Goal: Transaction & Acquisition: Obtain resource

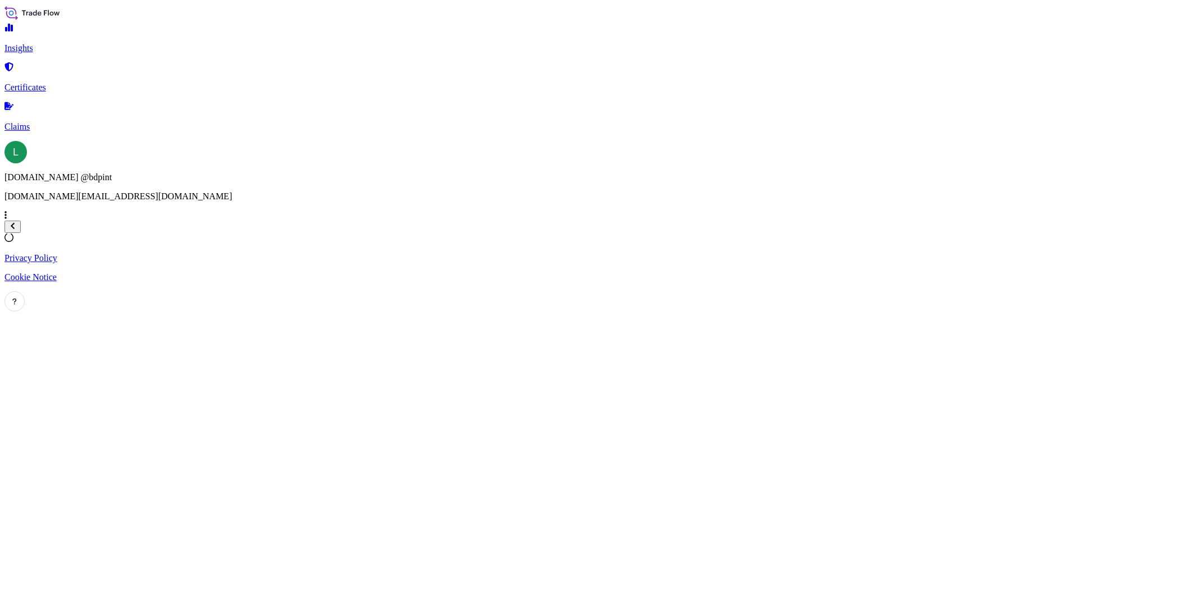
select select "2025"
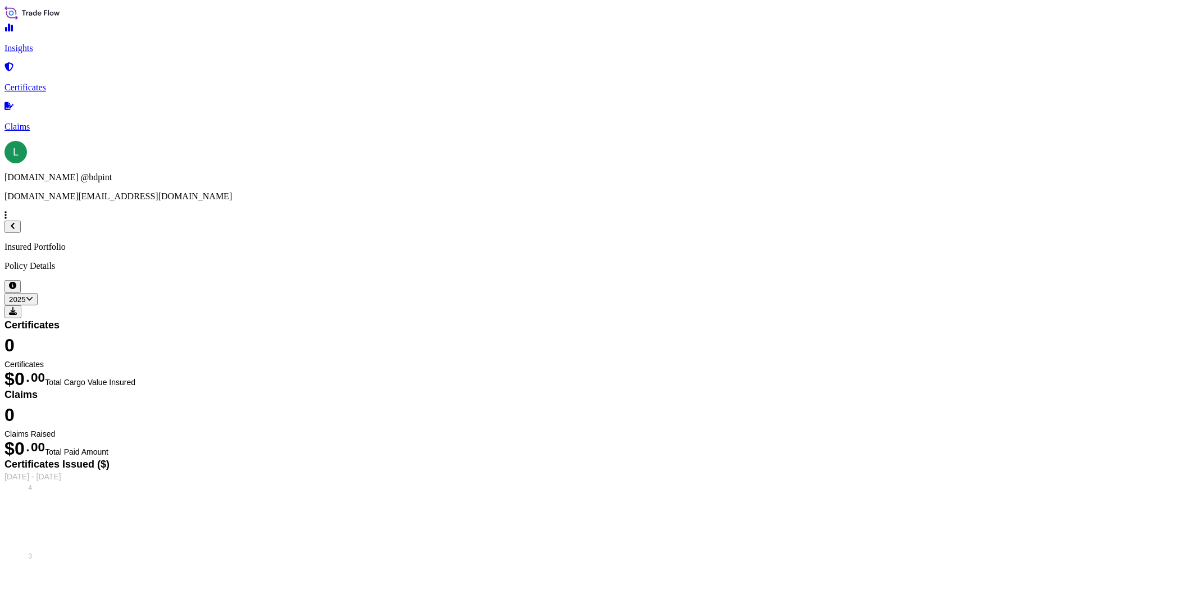
click at [34, 74] on link "Certificates" at bounding box center [596, 77] width 1184 height 29
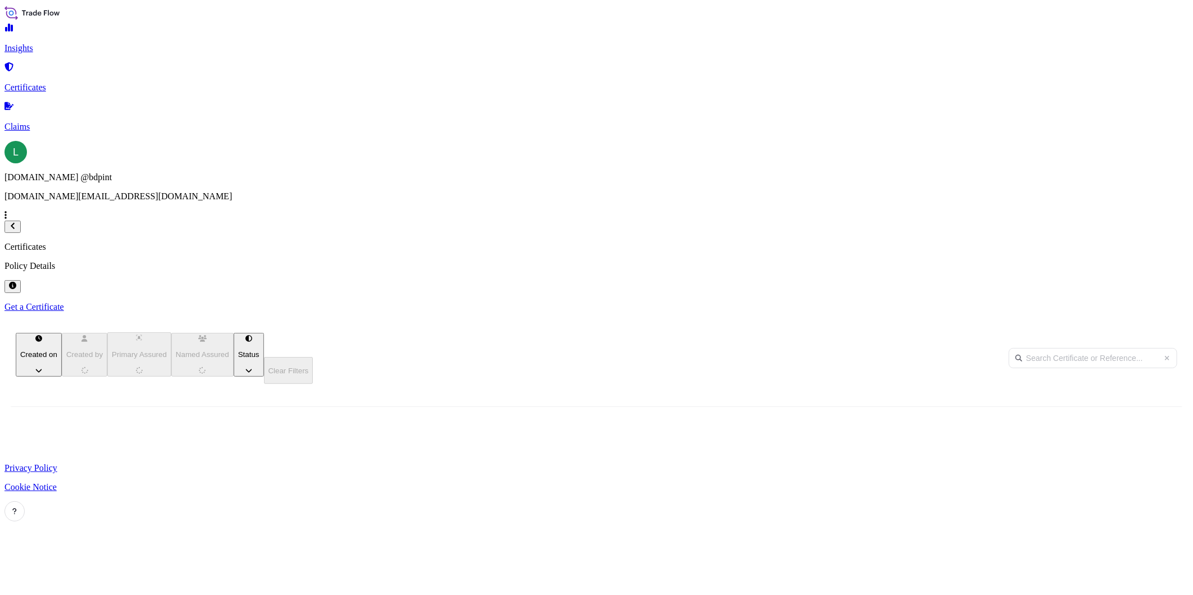
scroll to position [403, 1003]
click at [1138, 302] on p "Get a Certificate" at bounding box center [596, 307] width 1184 height 10
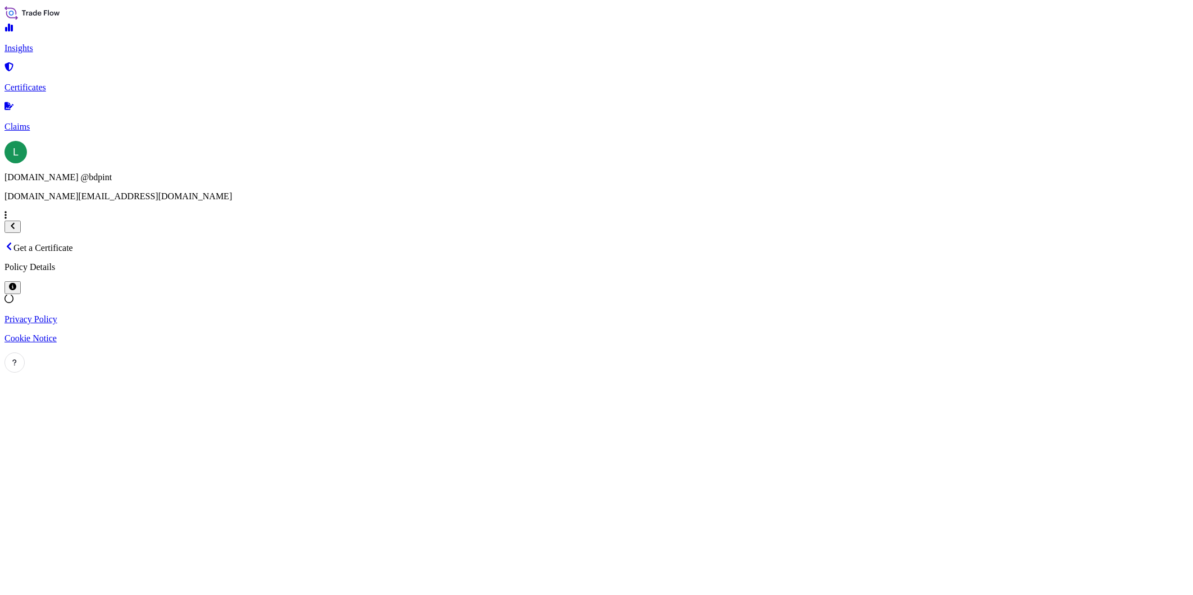
select select "Barge"
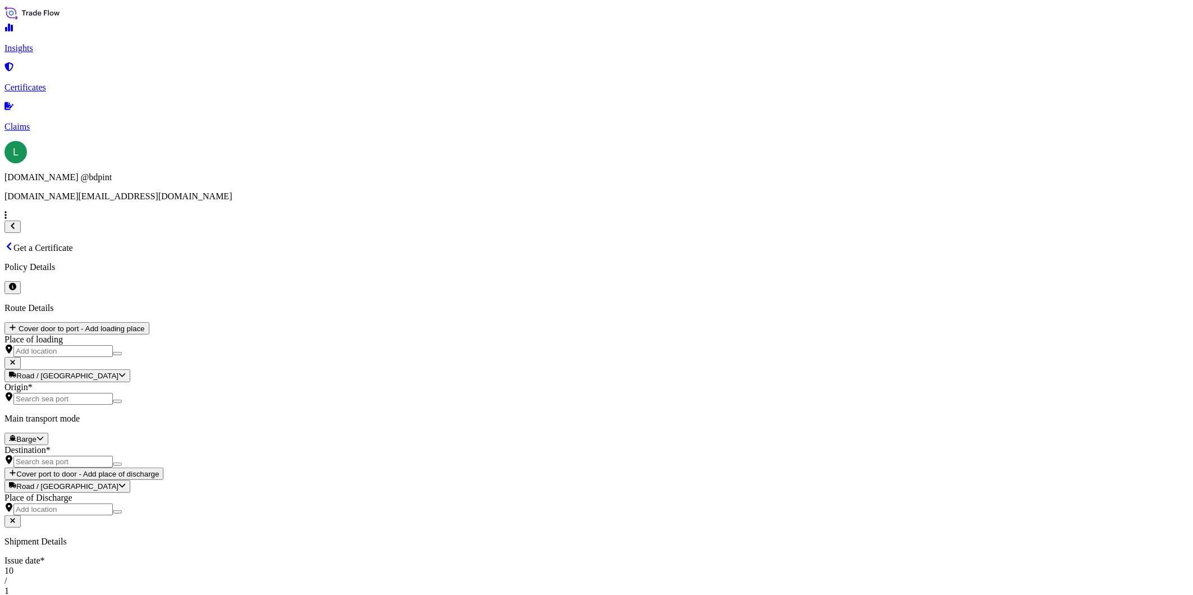
click at [397, 224] on div "28" at bounding box center [392, 229] width 9 height 10
click at [398, 157] on icon "Previous" at bounding box center [394, 152] width 7 height 7
click at [397, 284] on div "28" at bounding box center [392, 278] width 9 height 10
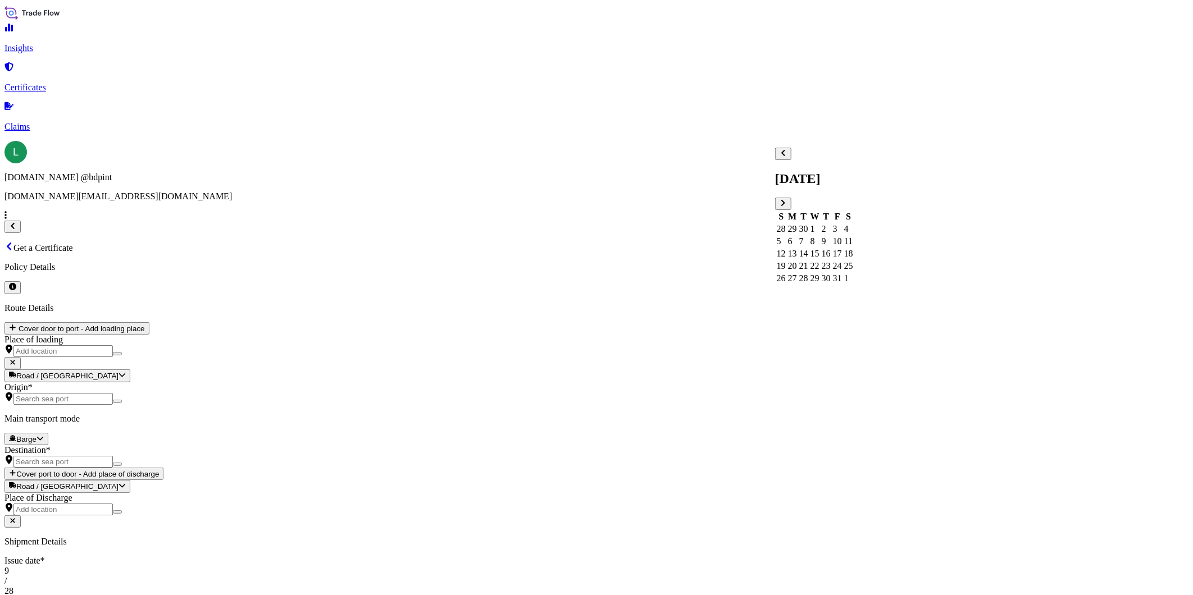
click at [785, 156] on icon "Previous" at bounding box center [783, 153] width 4 height 6
click at [797, 284] on div "29" at bounding box center [792, 278] width 9 height 10
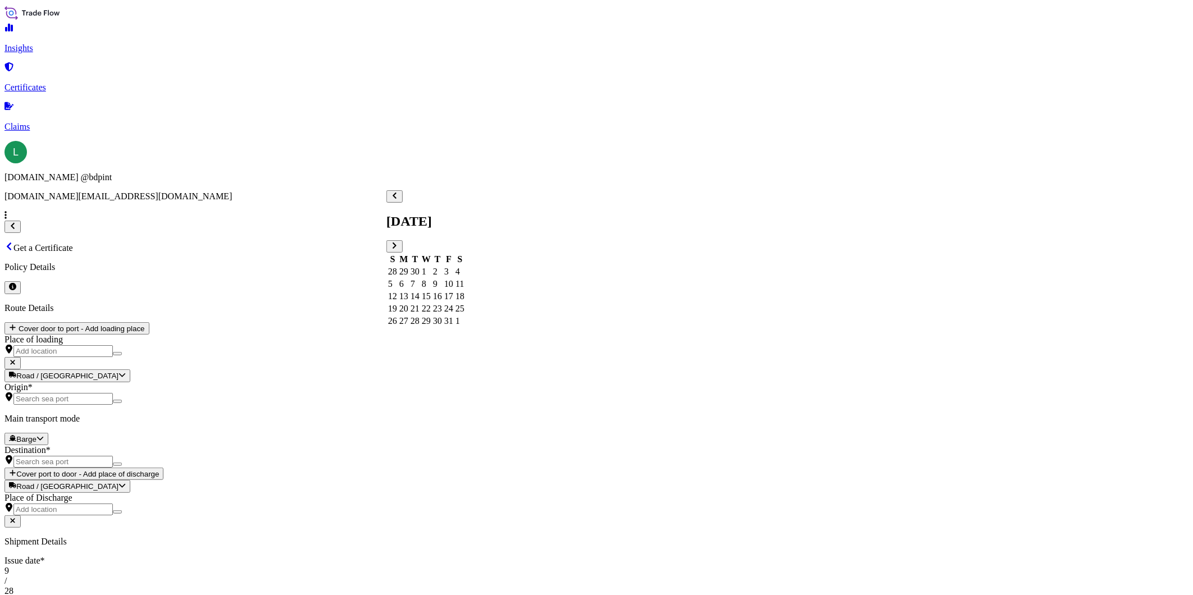
click at [431, 326] on div "29" at bounding box center [426, 321] width 9 height 10
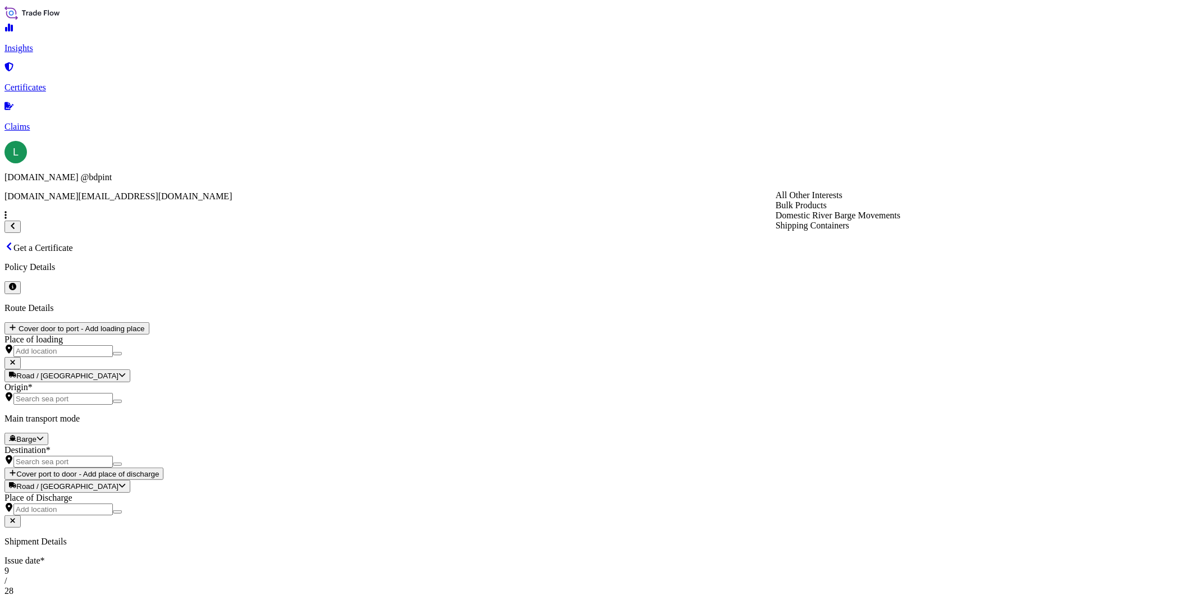
click at [822, 231] on div "Shipping Containers" at bounding box center [837, 226] width 125 height 10
type input "Shipping Containers"
type input "124,487.64"
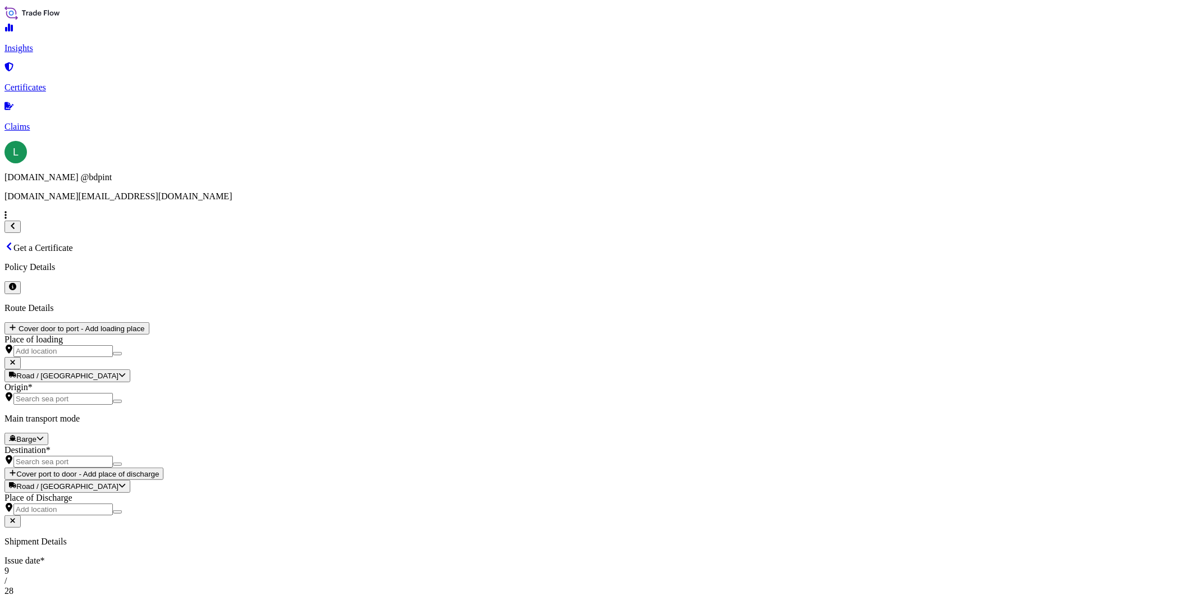
paste input "80000110061"
type input "80000110061"
paste textarea "LUBRIZOL® 5703 5703\ RAW MATERIALS FOR ADDITIVES BULK UNPACKED LOADED INTO 1 20…"
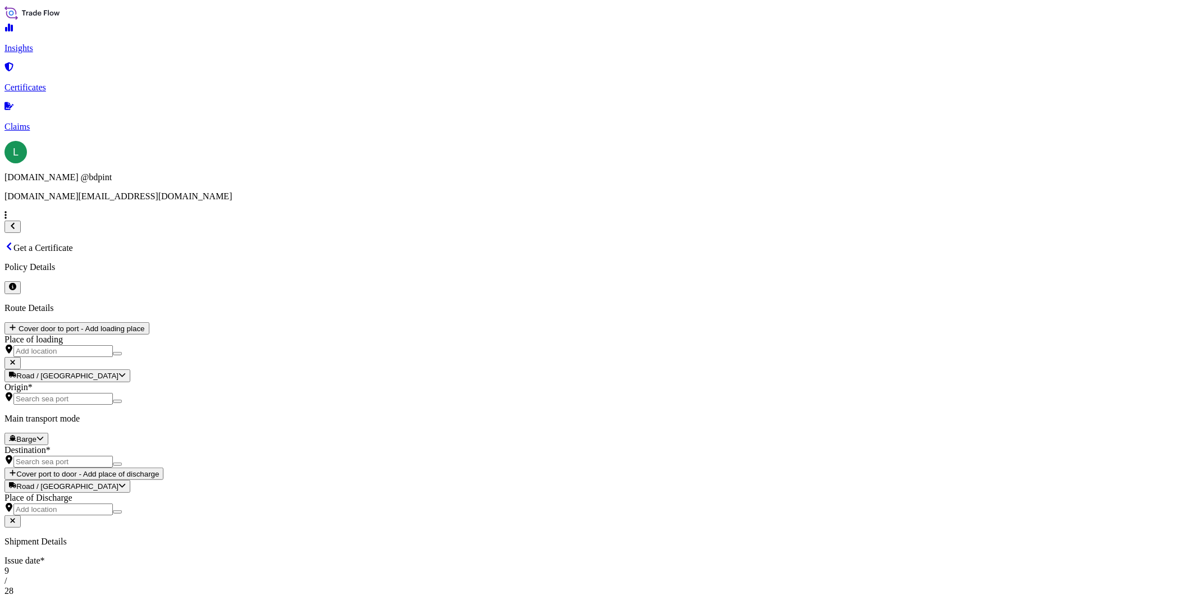
scroll to position [119, 0]
type textarea "LUBRIZOL® 5703 5703\ RAW MATERIALS FOR ADDITIVES BULK UNPACKED LOADED INTO 1 20…"
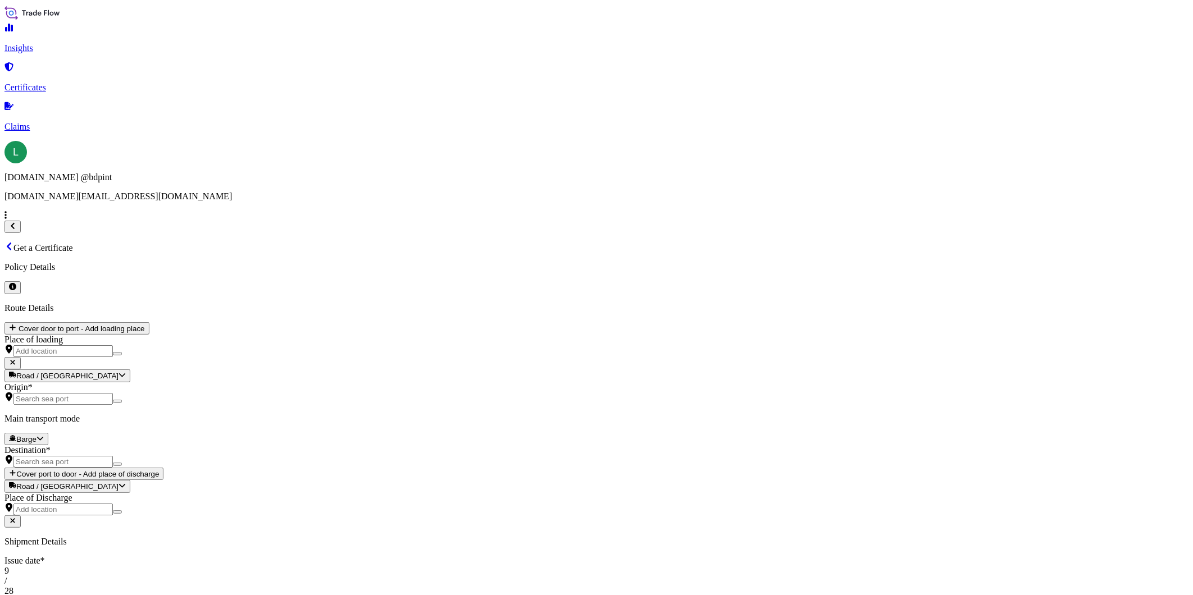
paste input "RDO CONCORD"
click at [476, 371] on div "RDO CONCORD 9401283" at bounding box center [431, 375] width 89 height 29
type input "RDO CONCORD"
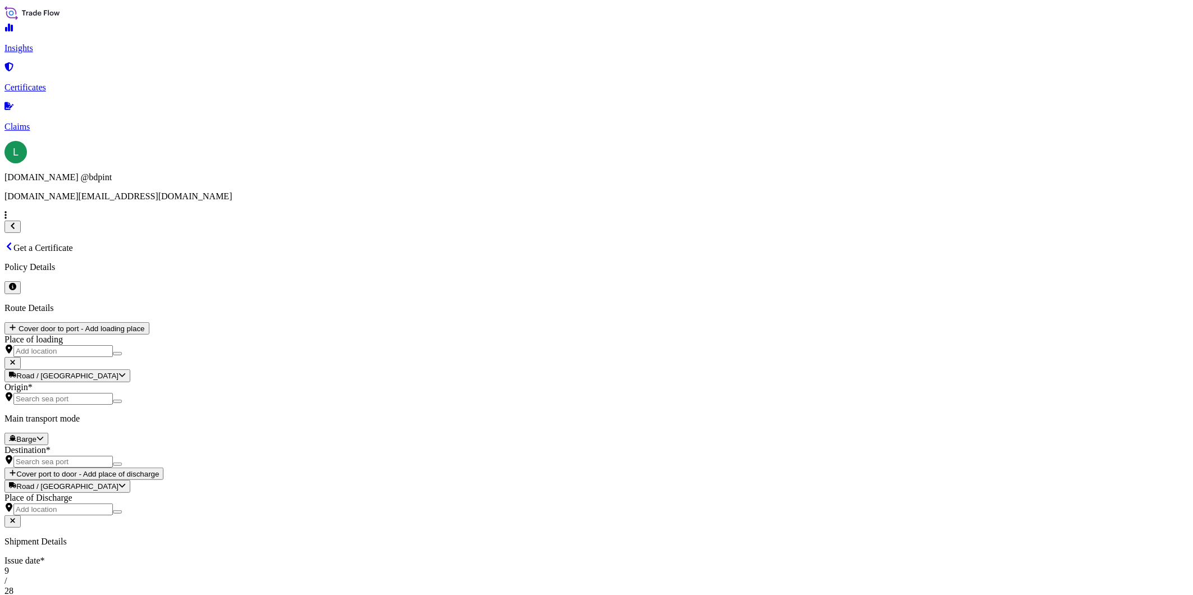
paste textarea "CONSIGNEE CONSIGNEE ORDER NUMBER PORT OF DISCHARGE - JEDDAH DRUM NO'S 1/UP GROS…"
type textarea "CONSIGNEE CONSIGNEE ORDER NUMBER PORT OF DISCHARGE - JEDDAH DRUM NO'S 1/UP GROS…"
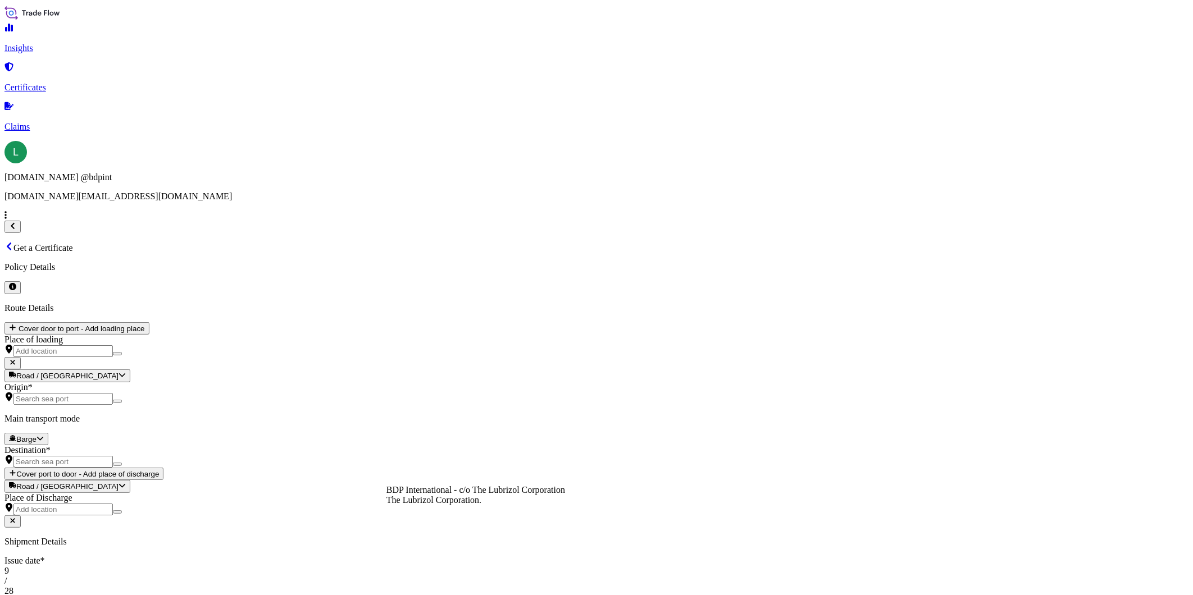
click at [479, 495] on div "BDP International - c/o The Lubrizol Corporation" at bounding box center [475, 490] width 179 height 10
select select "31972"
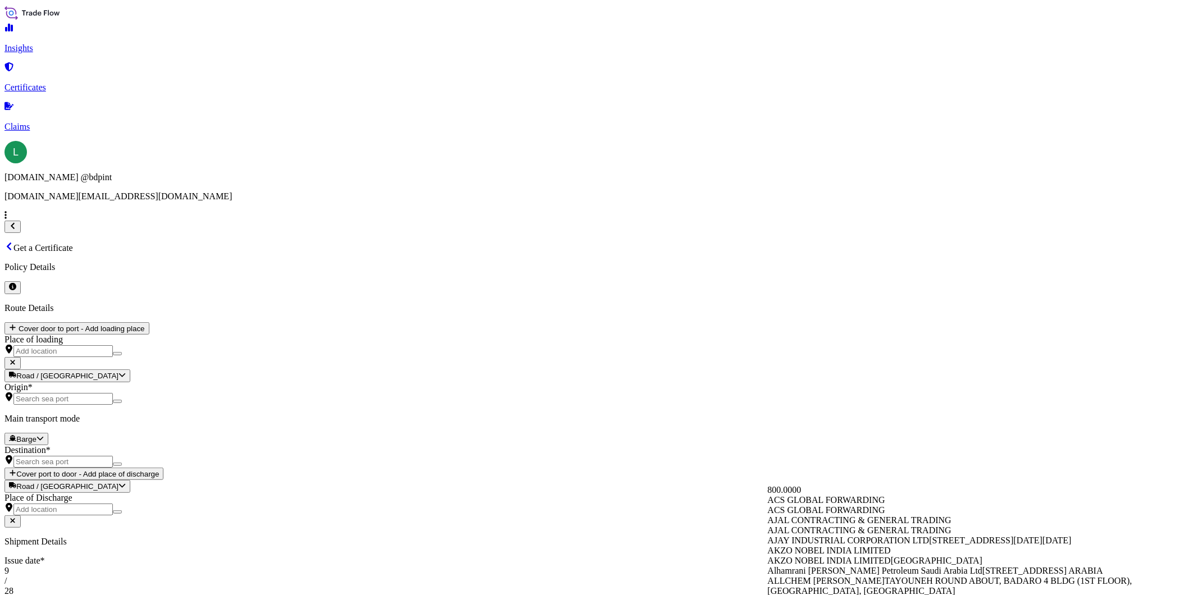
paste input "LUBRIZOL TRANSARABIAN COMPANY LIMITED"
type input "LUBRIZOL TRANSARABIAN COMPANY LIMITED"
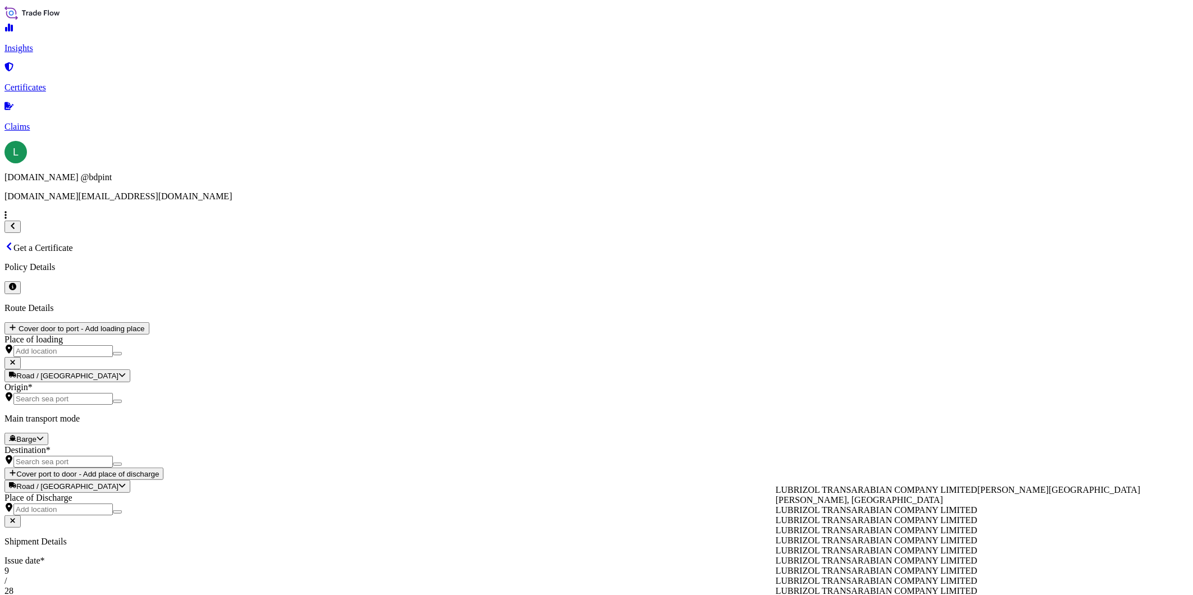
click at [857, 495] on span "LUBRIZOL TRANSARABIAN COMPANY LIMITED" at bounding box center [876, 490] width 202 height 10
type input "[PERSON_NAME], Yanbu [PERSON_NAME] [GEOGRAPHIC_DATA]"
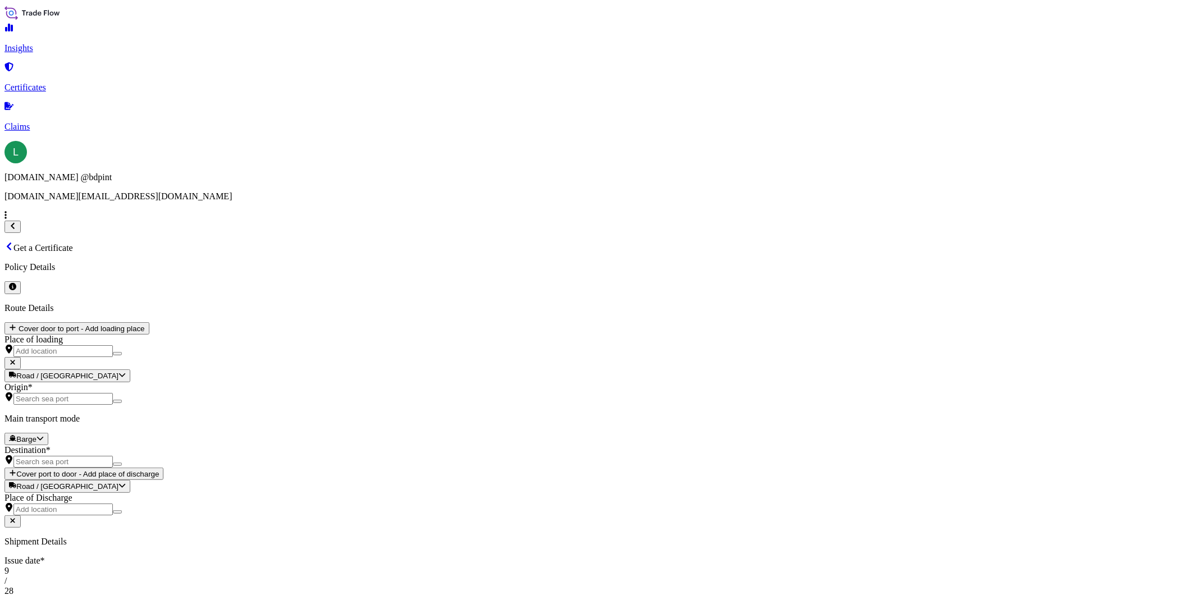
scroll to position [0, 0]
type input "LUBRIZOL TRANSARABIAN COMPANY LIMITED"
click at [220, 445] on div at bounding box center [596, 445] width 1184 height 0
click at [208, 311] on span "Ocean Vessel" at bounding box center [208, 306] width 48 height 10
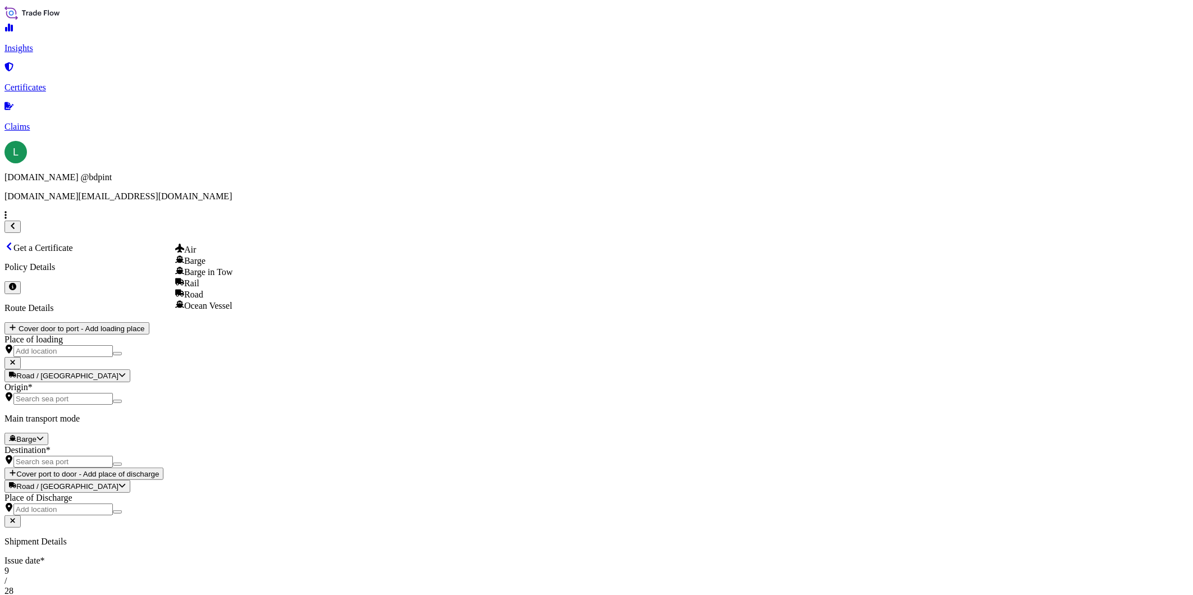
select select "Ocean Vessel"
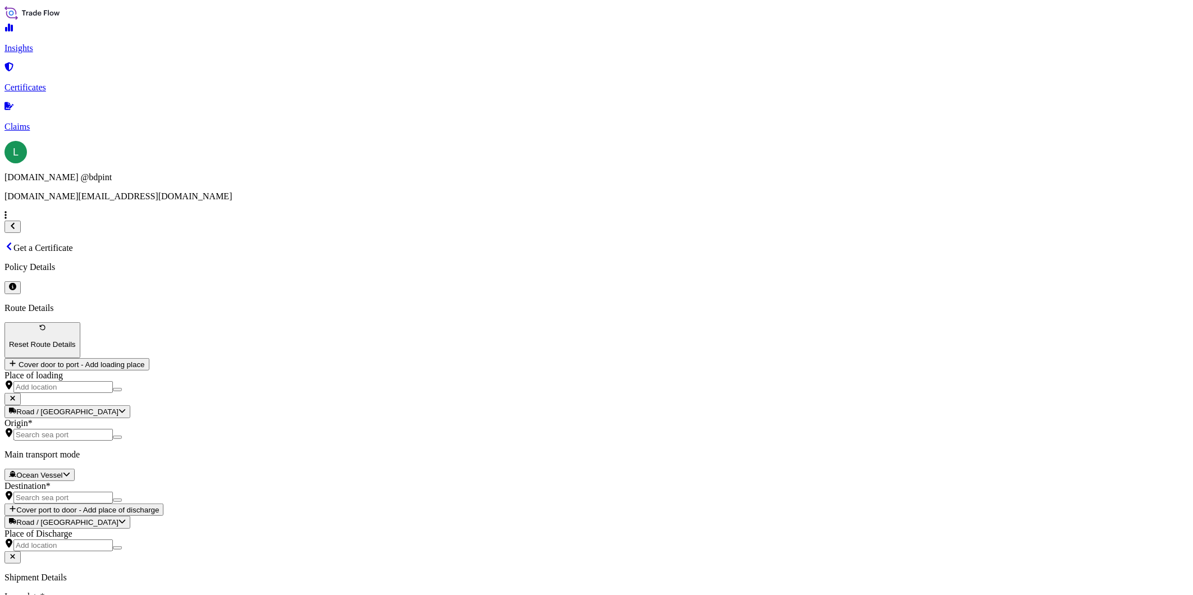
click at [249, 418] on div "Origin *" at bounding box center [596, 429] width 1184 height 22
click at [113, 429] on input "Origin *" at bounding box center [62, 435] width 99 height 12
paste input "[GEOGRAPHIC_DATA], [GEOGRAPHIC_DATA]"
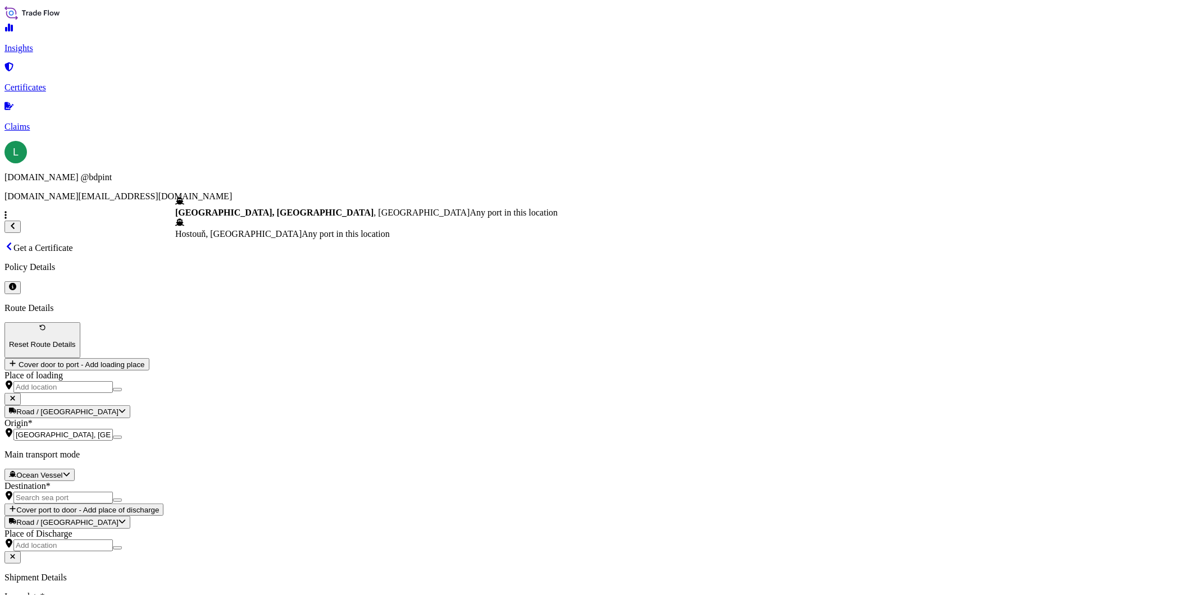
click at [272, 214] on span "[GEOGRAPHIC_DATA], [GEOGRAPHIC_DATA] , [GEOGRAPHIC_DATA]" at bounding box center [322, 213] width 295 height 10
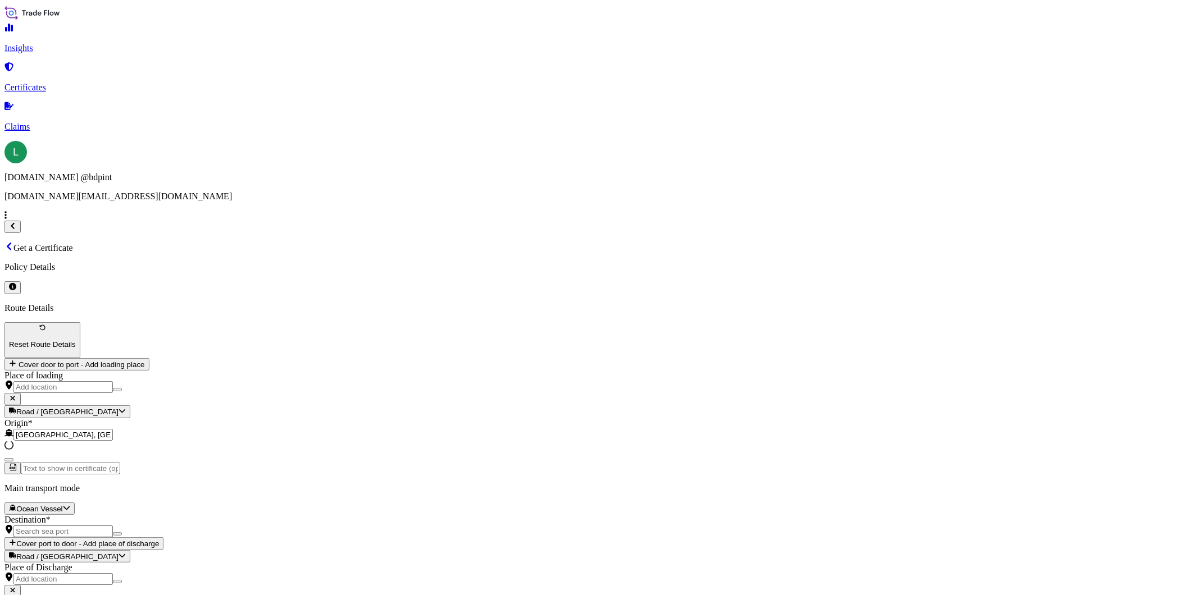
type input "[GEOGRAPHIC_DATA], [GEOGRAPHIC_DATA], [GEOGRAPHIC_DATA]"
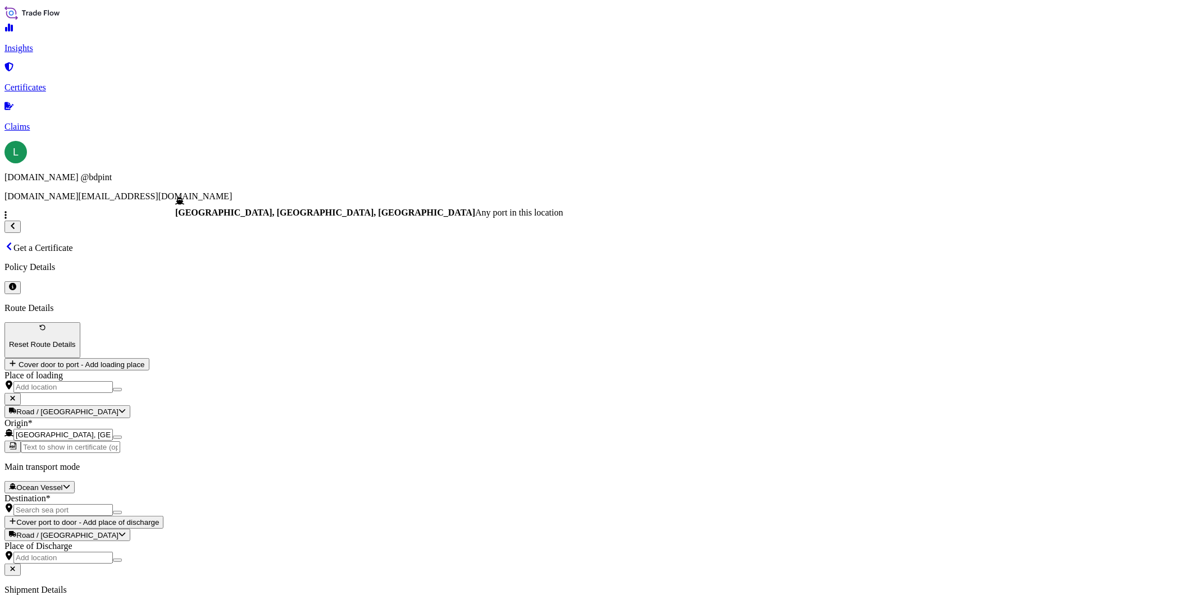
click at [245, 494] on div "Destination *" at bounding box center [596, 505] width 1184 height 22
click at [113, 504] on input "Destination *" at bounding box center [62, 510] width 99 height 12
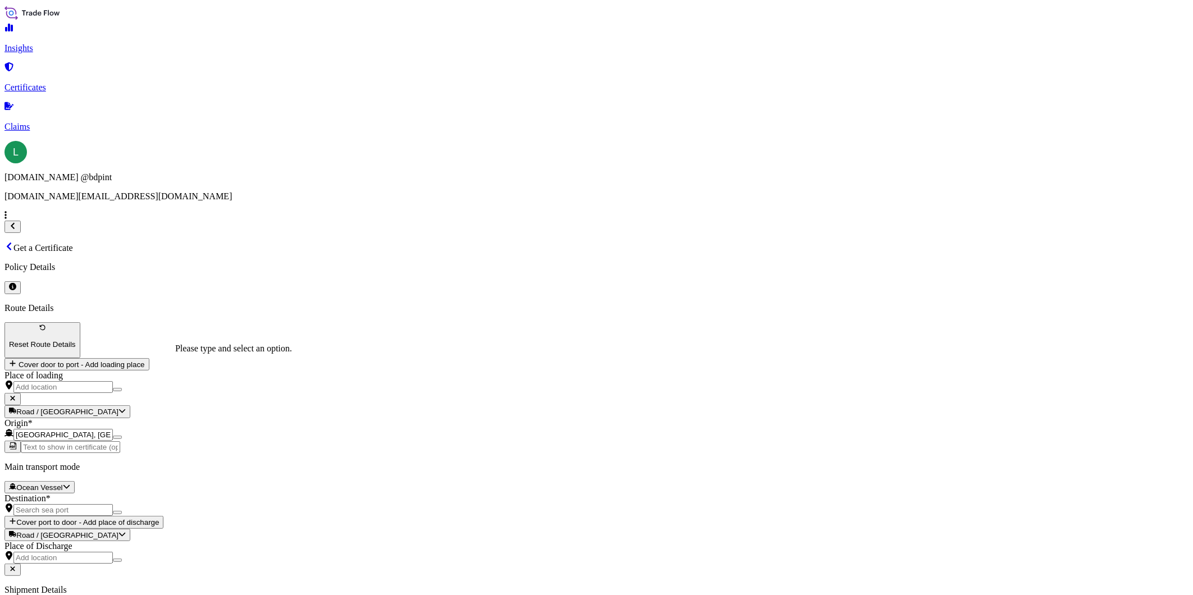
paste input "JEDDAH, [GEOGRAPHIC_DATA]"
click at [294, 354] on span "Any port in this location" at bounding box center [338, 351] width 88 height 10
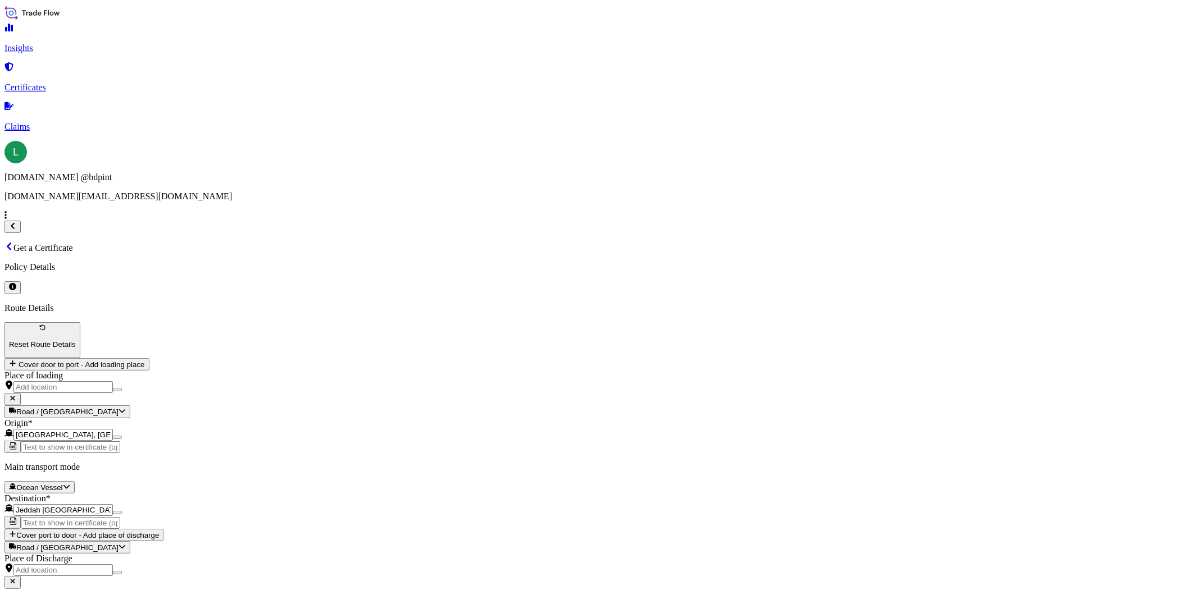
scroll to position [79, 0]
type input "Jeddah [GEOGRAPHIC_DATA]"
